Goal: Communication & Community: Share content

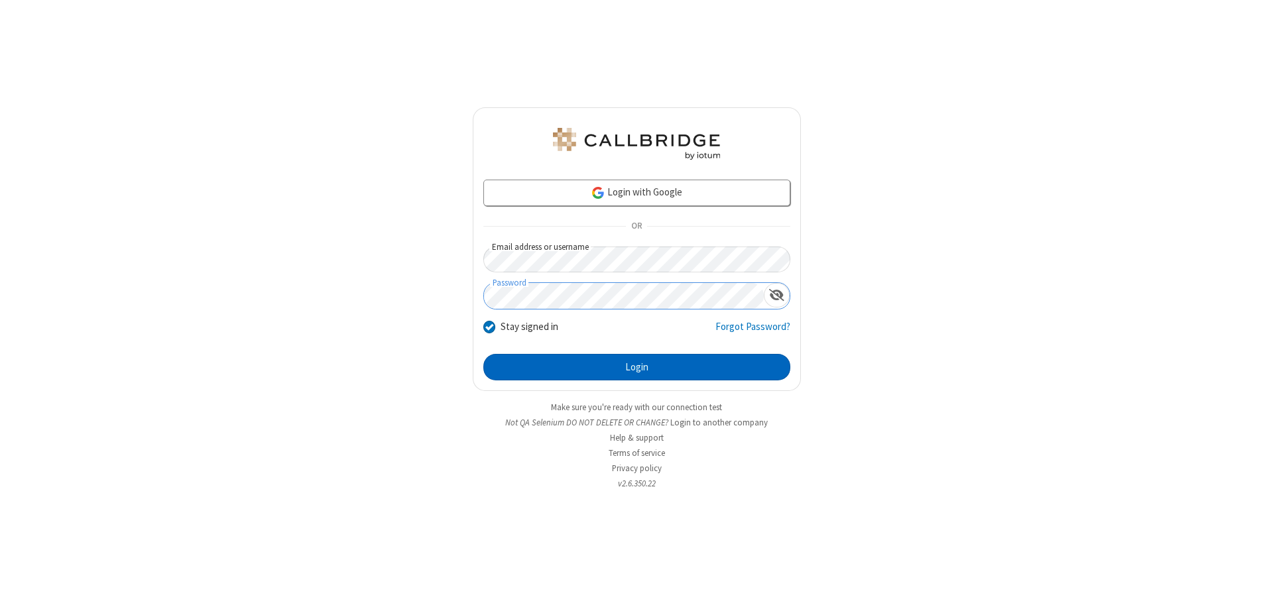
click at [636, 367] on button "Login" at bounding box center [636, 367] width 307 height 27
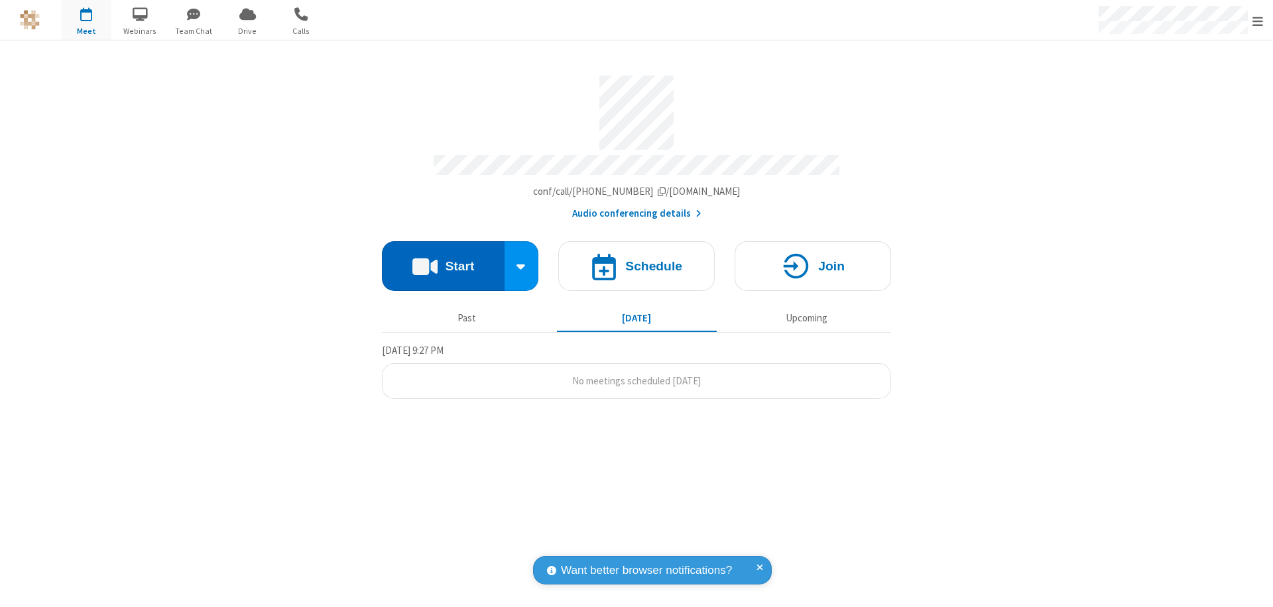
click at [443, 260] on button "Start" at bounding box center [443, 266] width 123 height 50
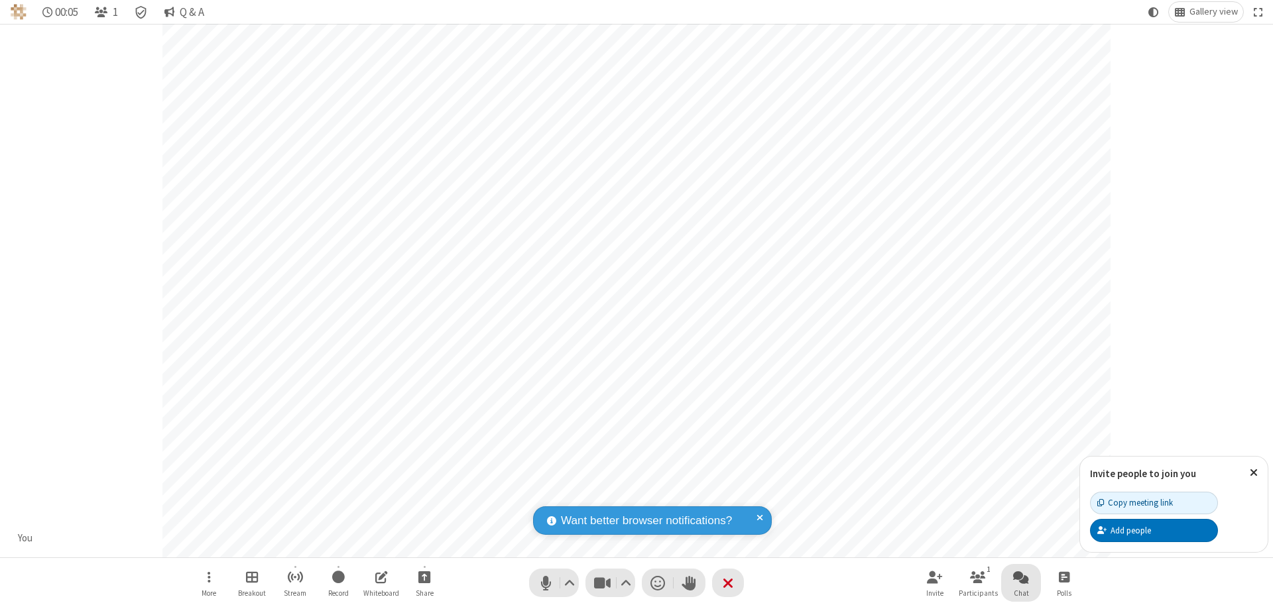
click at [1021, 577] on span "Open chat" at bounding box center [1021, 577] width 16 height 17
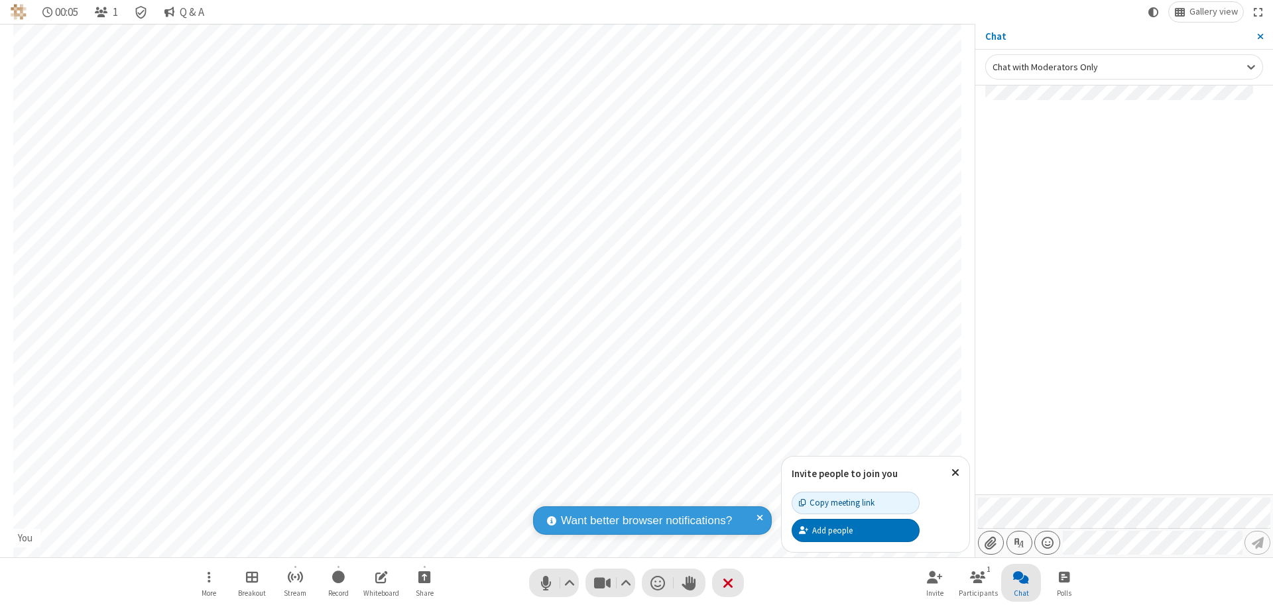
type input "C:\fakepath\doc_test.docx"
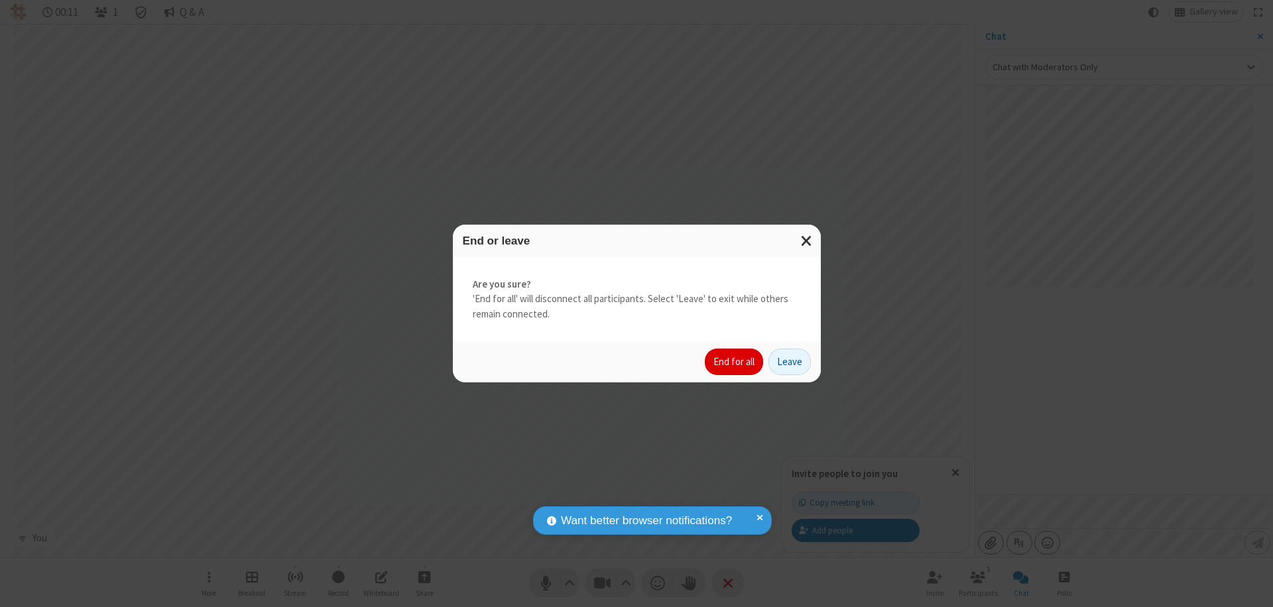
click at [734, 362] on button "End for all" at bounding box center [734, 362] width 58 height 27
